Goal: Task Accomplishment & Management: Complete application form

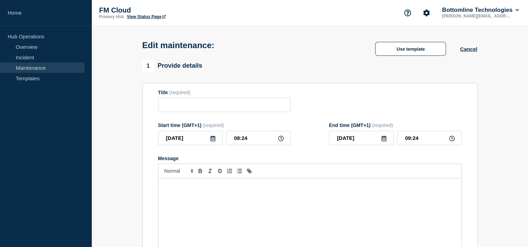
type input "Transformation & Enrichment Service v1.4.3 - UAT - [DATE] - WT-59206"
type input "[DATE]"
type input "11:00"
type input "[DATE]"
type input "13:00"
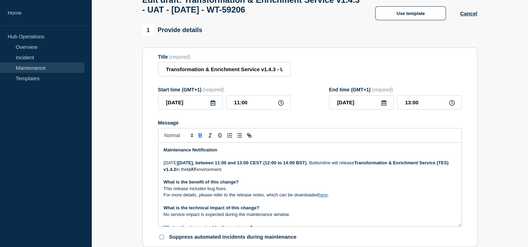
scroll to position [48, 0]
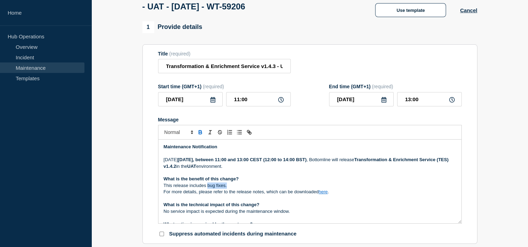
drag, startPoint x: 227, startPoint y: 191, endPoint x: 207, endPoint y: 191, distance: 19.5
click at [207, 189] on p "This release includes bug fixes." at bounding box center [310, 185] width 292 height 6
paste div "Message"
click at [206, 189] on p "This release includes bug fix related to pain.001 to MT101 mapping." at bounding box center [310, 185] width 292 height 6
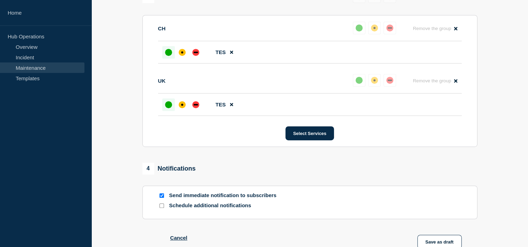
scroll to position [430, 0]
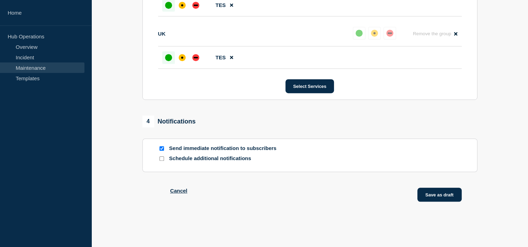
click at [445, 196] on button "Save as draft" at bounding box center [439, 195] width 44 height 14
